Goal: Communication & Community: Answer question/provide support

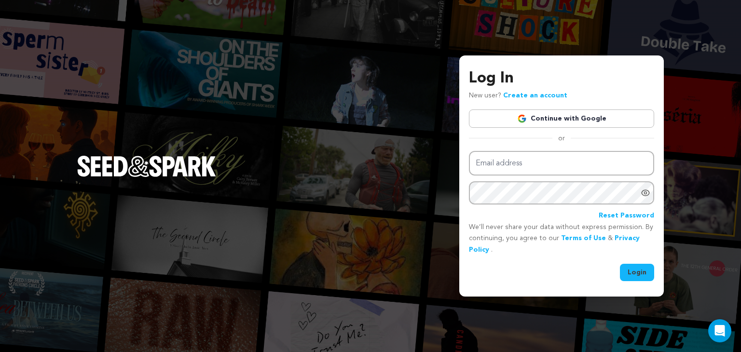
click at [587, 121] on link "Continue with Google" at bounding box center [561, 119] width 185 height 18
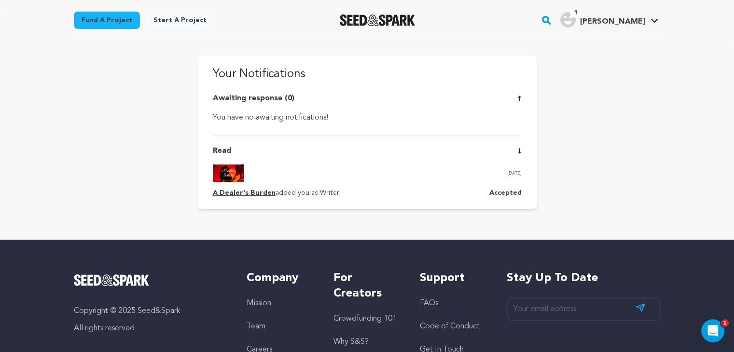
click at [627, 16] on h4 "[PERSON_NAME]" at bounding box center [611, 22] width 65 height 12
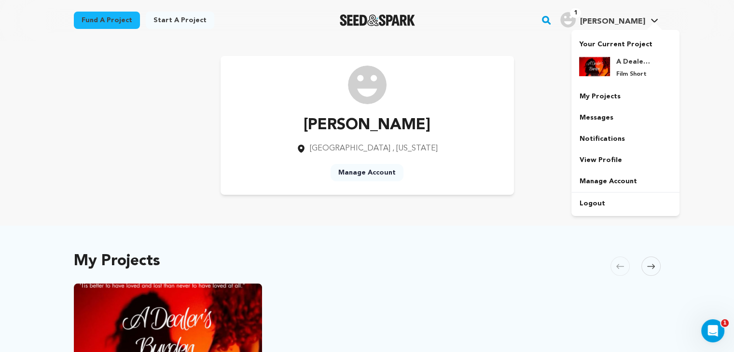
click at [625, 18] on span "[PERSON_NAME]" at bounding box center [611, 22] width 65 height 8
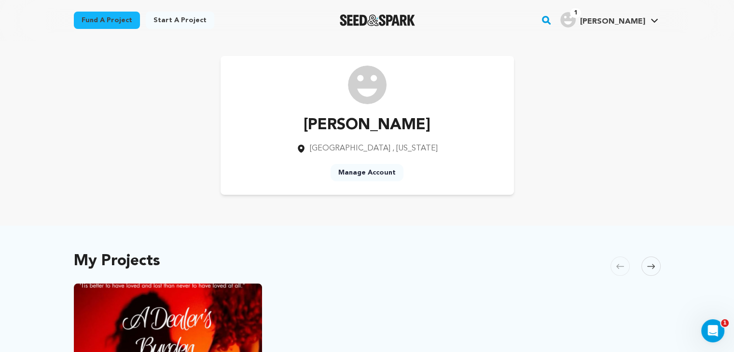
click at [625, 18] on span "[PERSON_NAME]" at bounding box center [611, 22] width 65 height 8
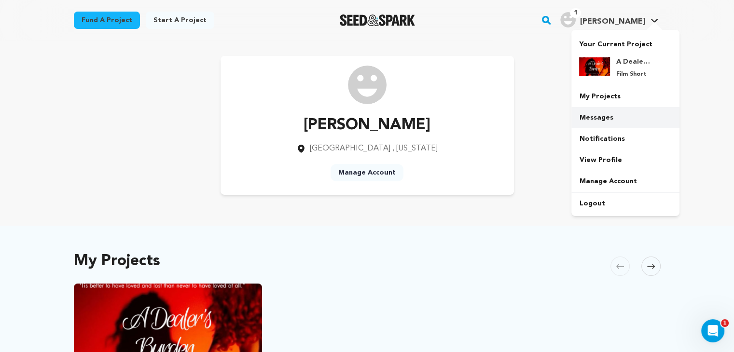
click at [612, 115] on link "Messages" at bounding box center [625, 117] width 108 height 21
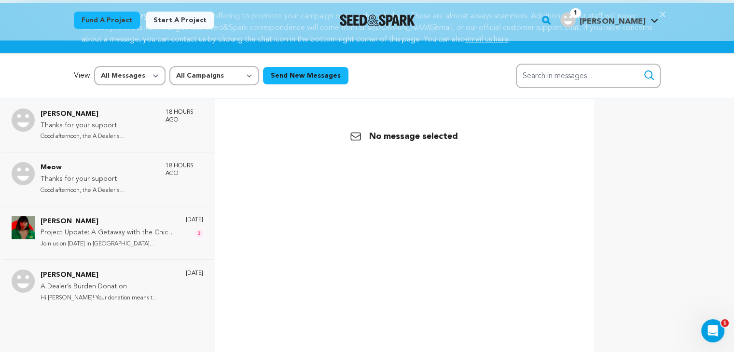
scroll to position [36, 0]
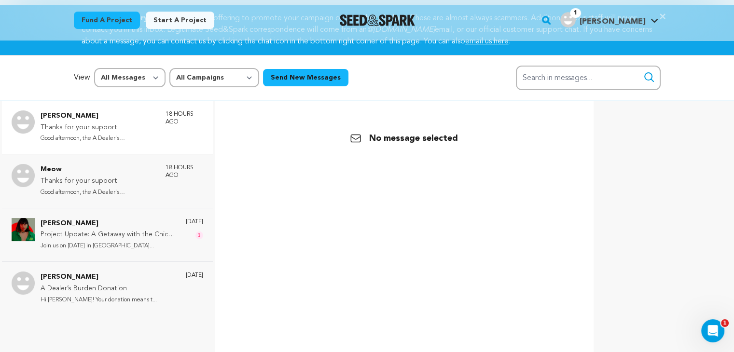
click at [151, 119] on div "[PERSON_NAME] Thanks for your support! Good afternoon, the A Dealer's [PERSON_N…" at bounding box center [122, 127] width 163 height 34
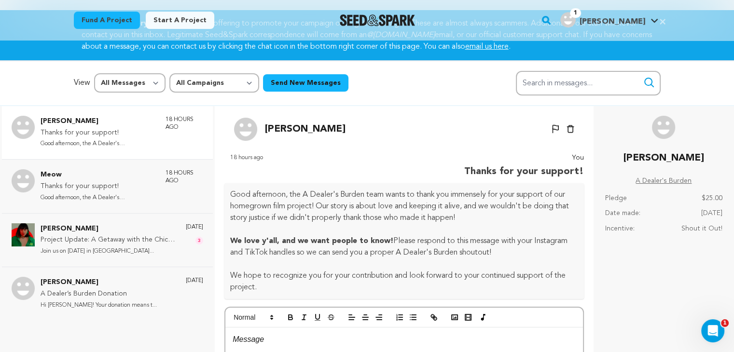
scroll to position [33, 0]
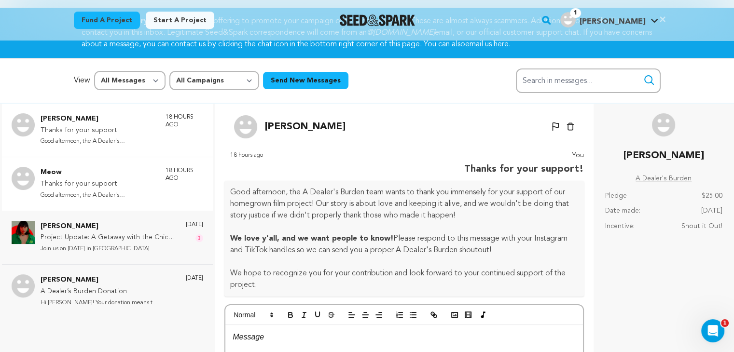
click at [66, 183] on p "Thanks for your support!" at bounding box center [98, 185] width 115 height 12
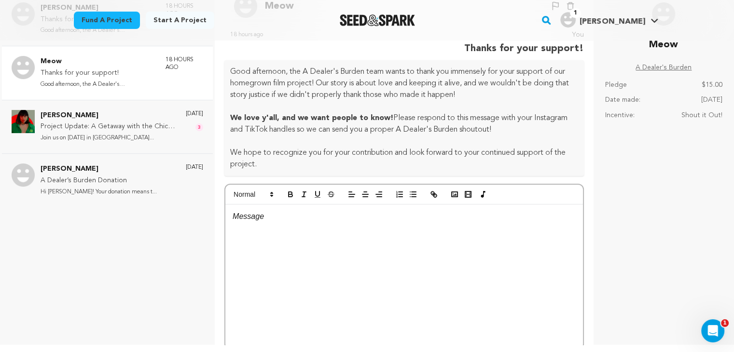
scroll to position [0, 0]
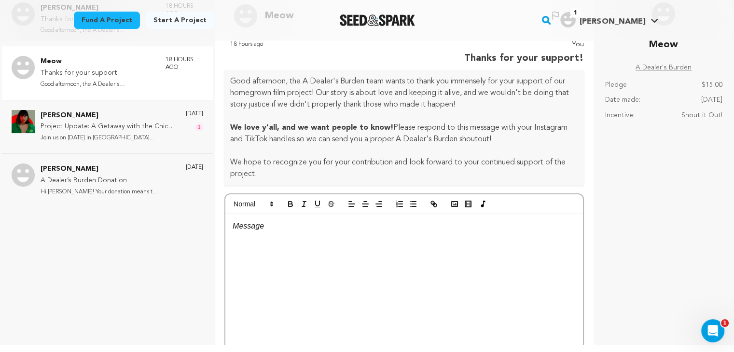
click at [264, 180] on div "Good afternoon, the A Dealer's Burden team wants to thank you immensely for you…" at bounding box center [403, 128] width 359 height 116
drag, startPoint x: 264, startPoint y: 180, endPoint x: 264, endPoint y: 105, distance: 75.3
click at [264, 105] on div "Good afternoon, the A Dealer's Burden team wants to thank you immensely for you…" at bounding box center [403, 128] width 359 height 116
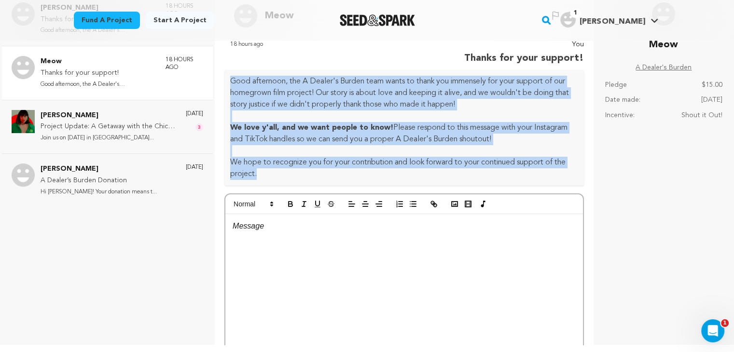
drag, startPoint x: 255, startPoint y: 174, endPoint x: 229, endPoint y: 77, distance: 100.4
click at [229, 77] on div "Good afternoon, the A Dealer's Burden team wants to thank you immensely for you…" at bounding box center [403, 128] width 359 height 116
copy div "Good afternoon, the A Dealer's Burden team wants to thank you immensely for you…"
